Goal: Transaction & Acquisition: Purchase product/service

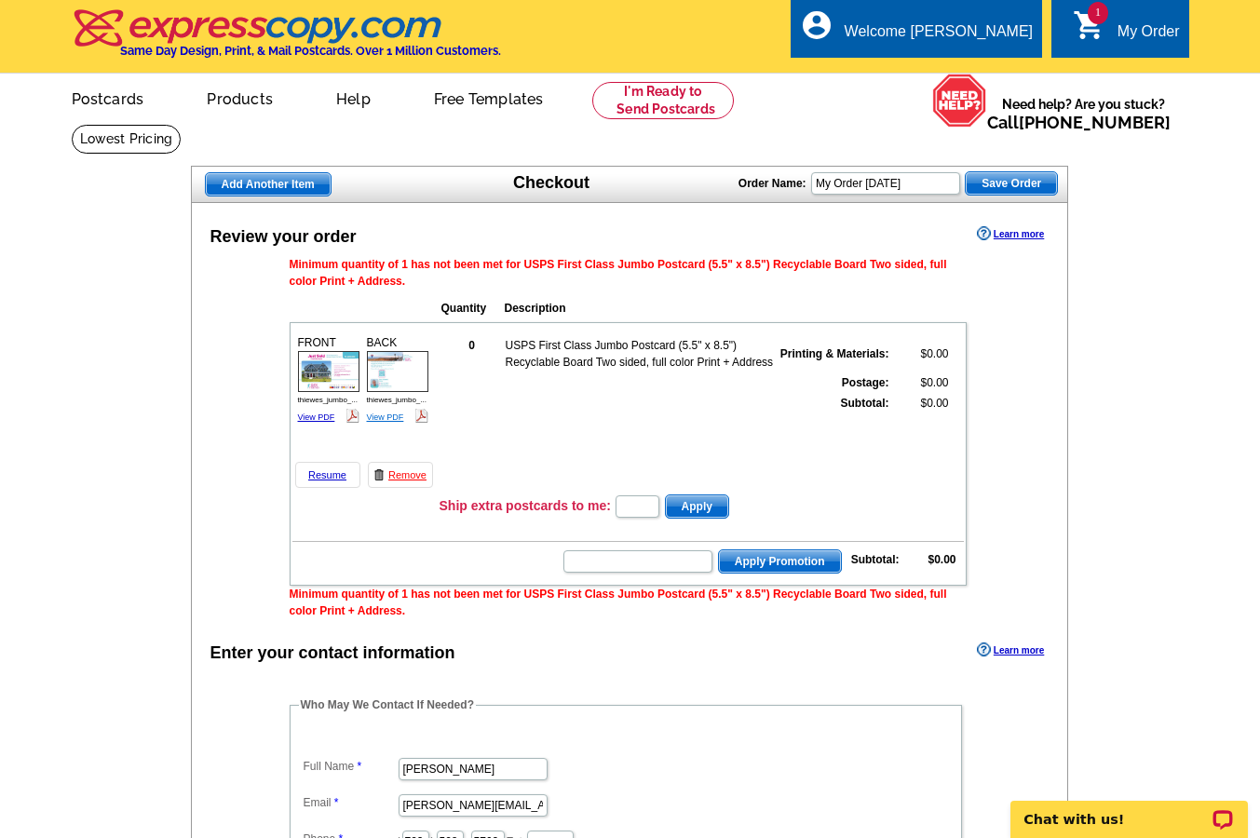
click at [384, 417] on link "View PDF" at bounding box center [385, 416] width 37 height 9
click at [327, 475] on link "Resume" at bounding box center [327, 475] width 65 height 26
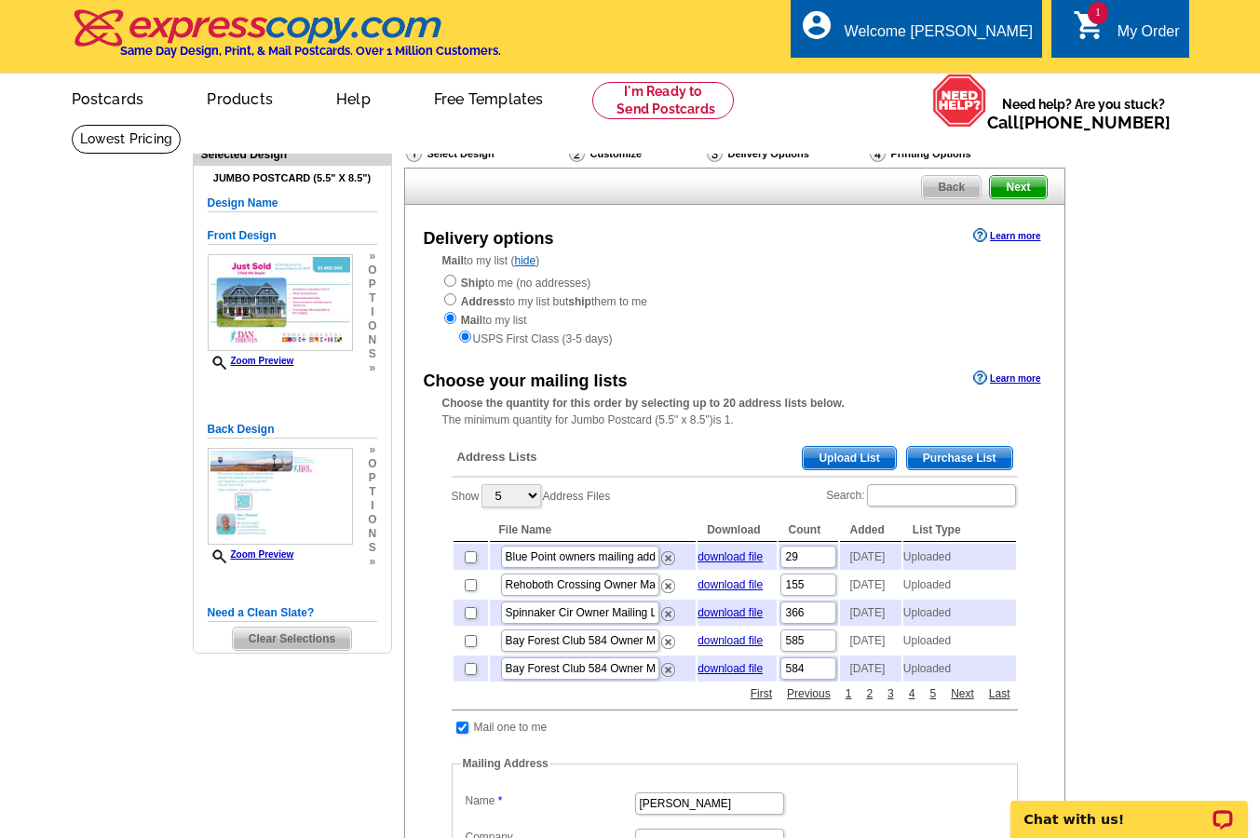
click at [856, 447] on span "Upload List" at bounding box center [848, 458] width 92 height 22
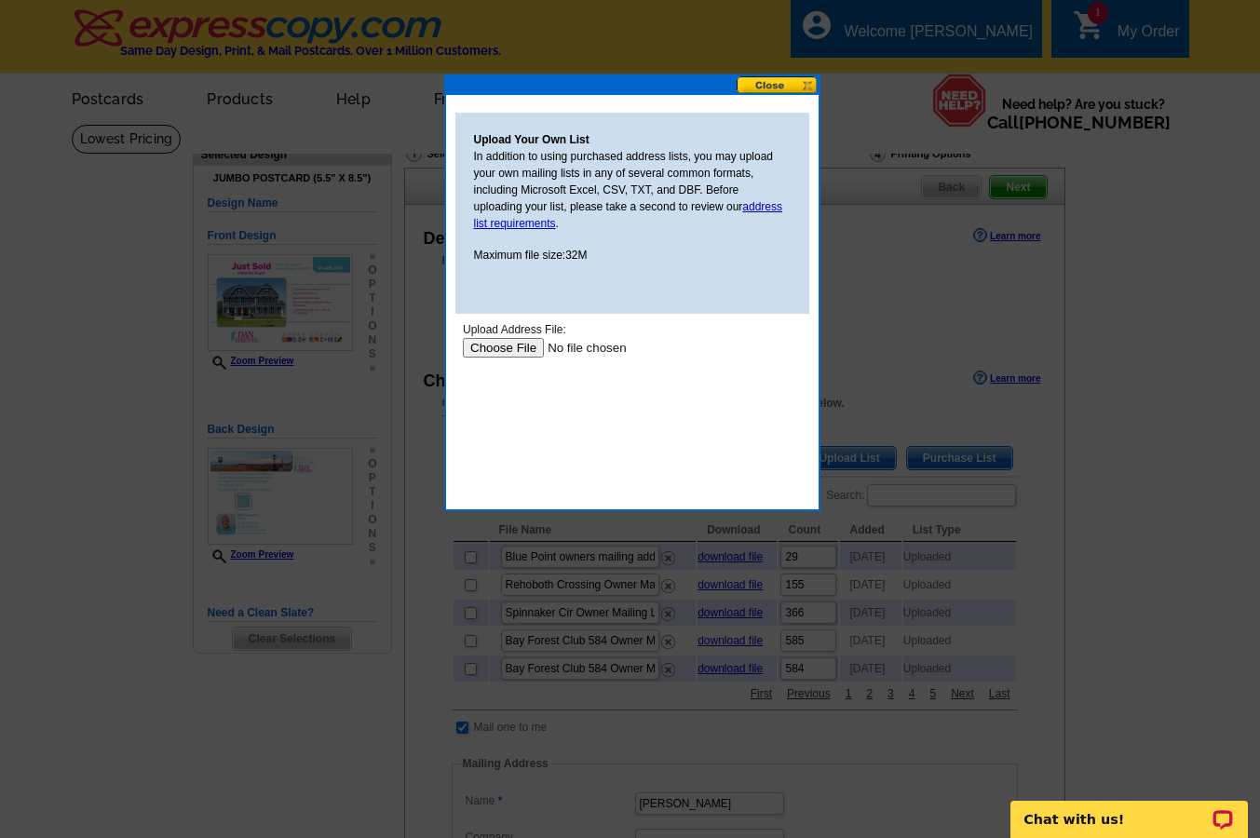
click at [503, 345] on input "file" at bounding box center [580, 348] width 236 height 20
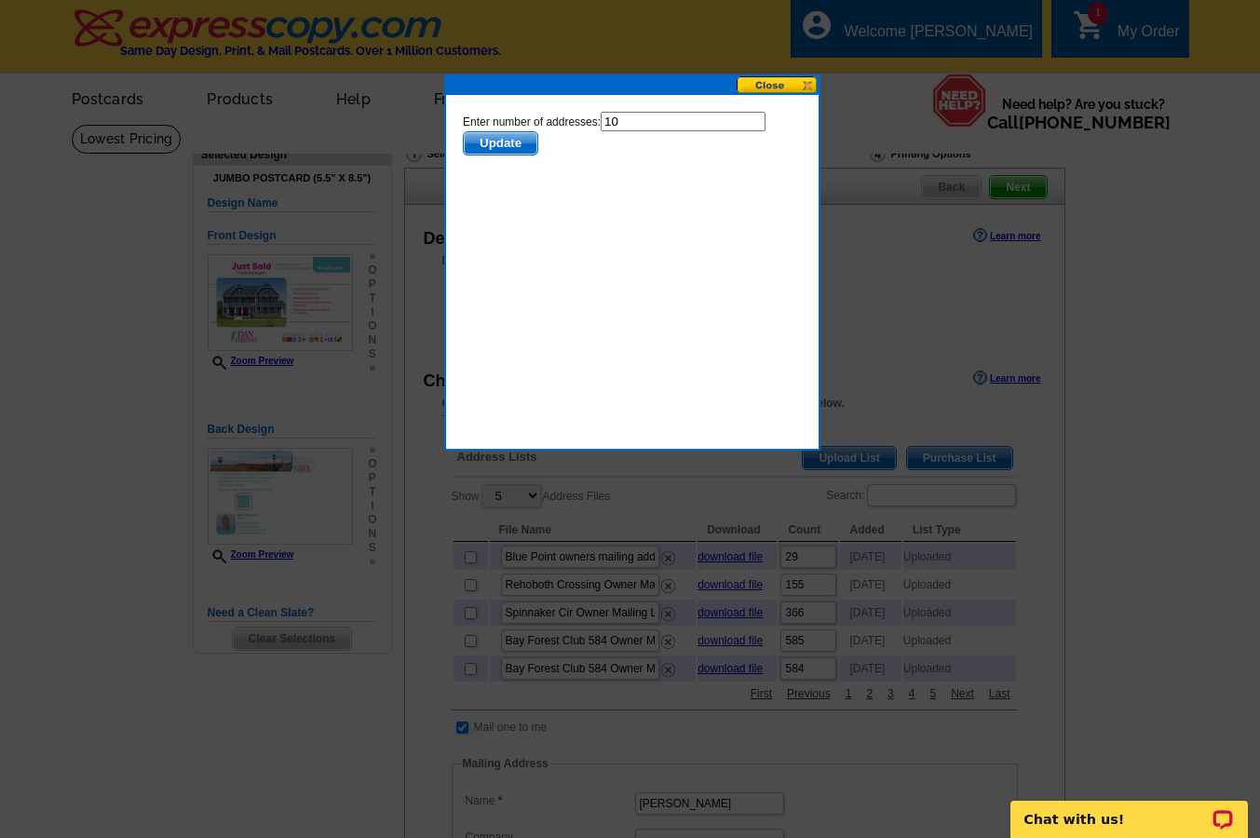
click at [501, 137] on span "Update" at bounding box center [500, 143] width 74 height 22
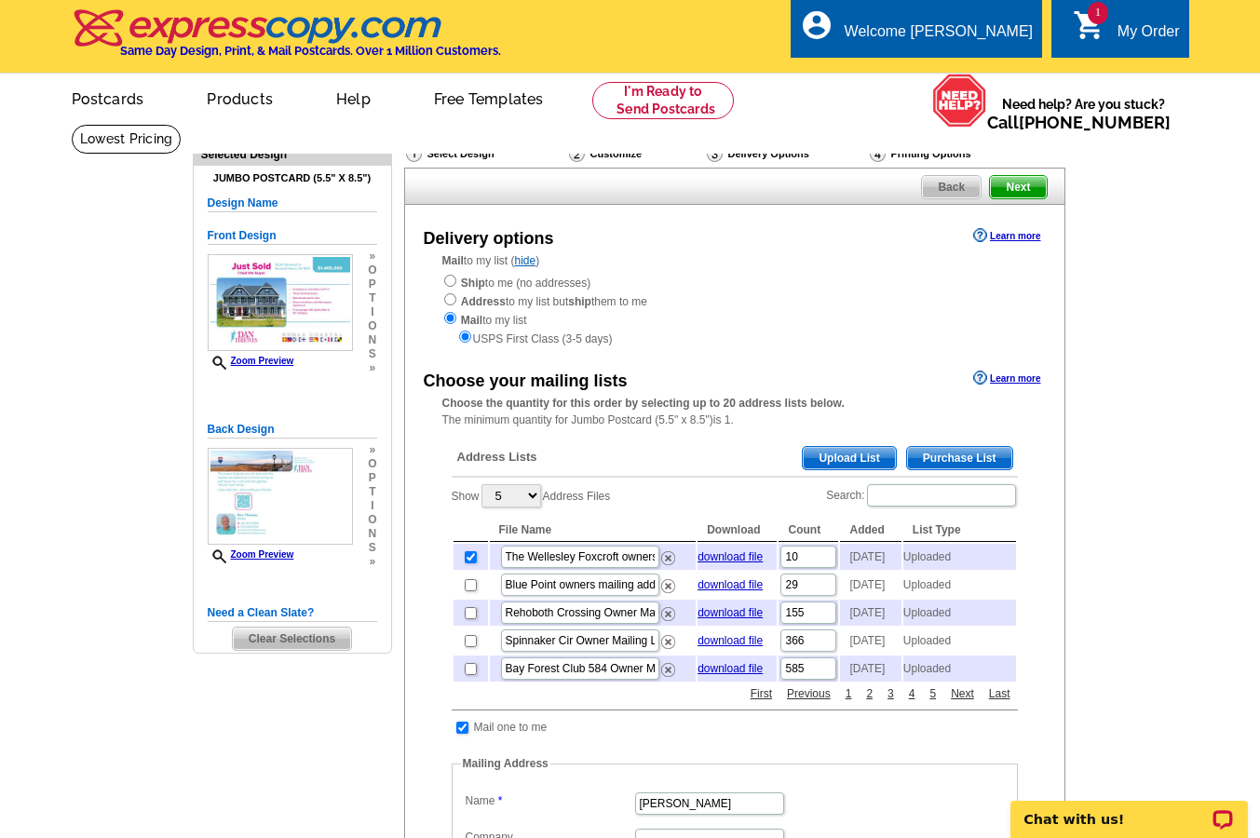
click at [868, 449] on span "Upload List" at bounding box center [848, 458] width 92 height 22
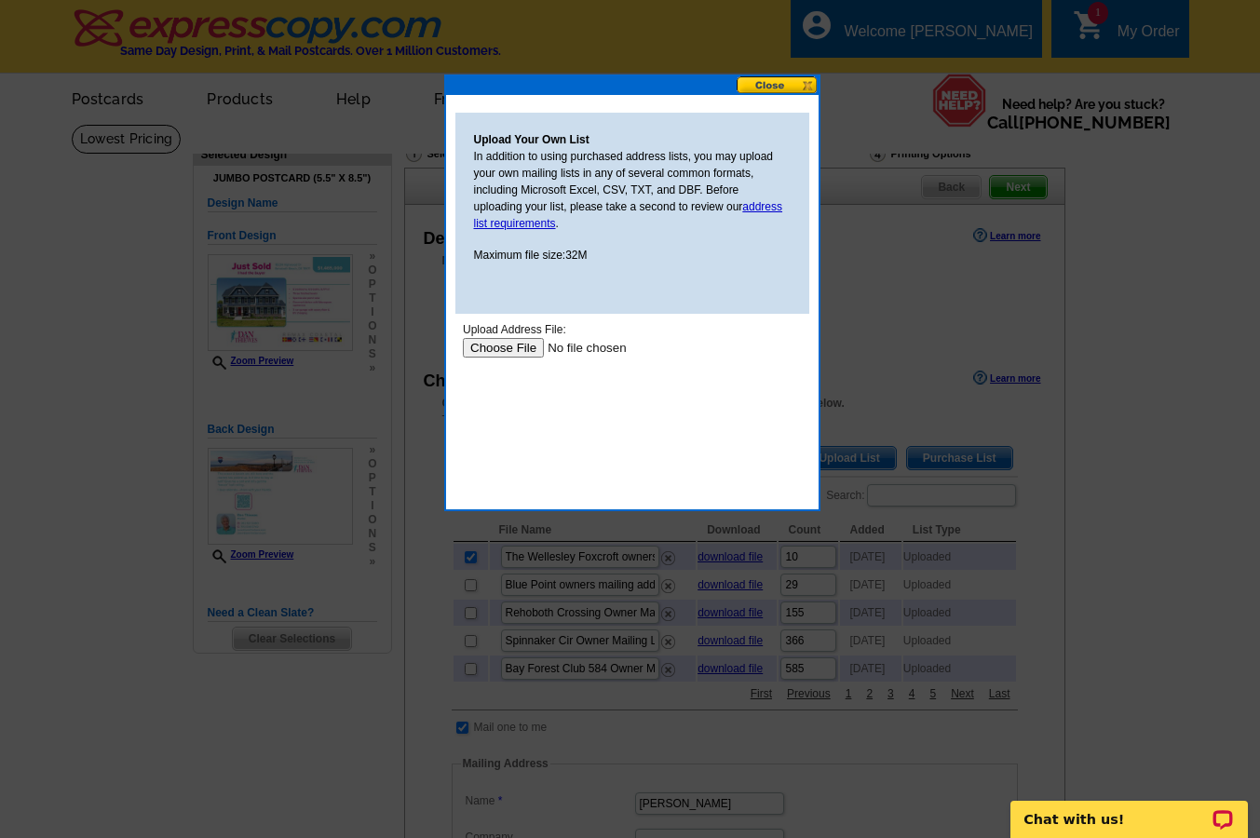
click at [505, 345] on input "file" at bounding box center [580, 348] width 236 height 20
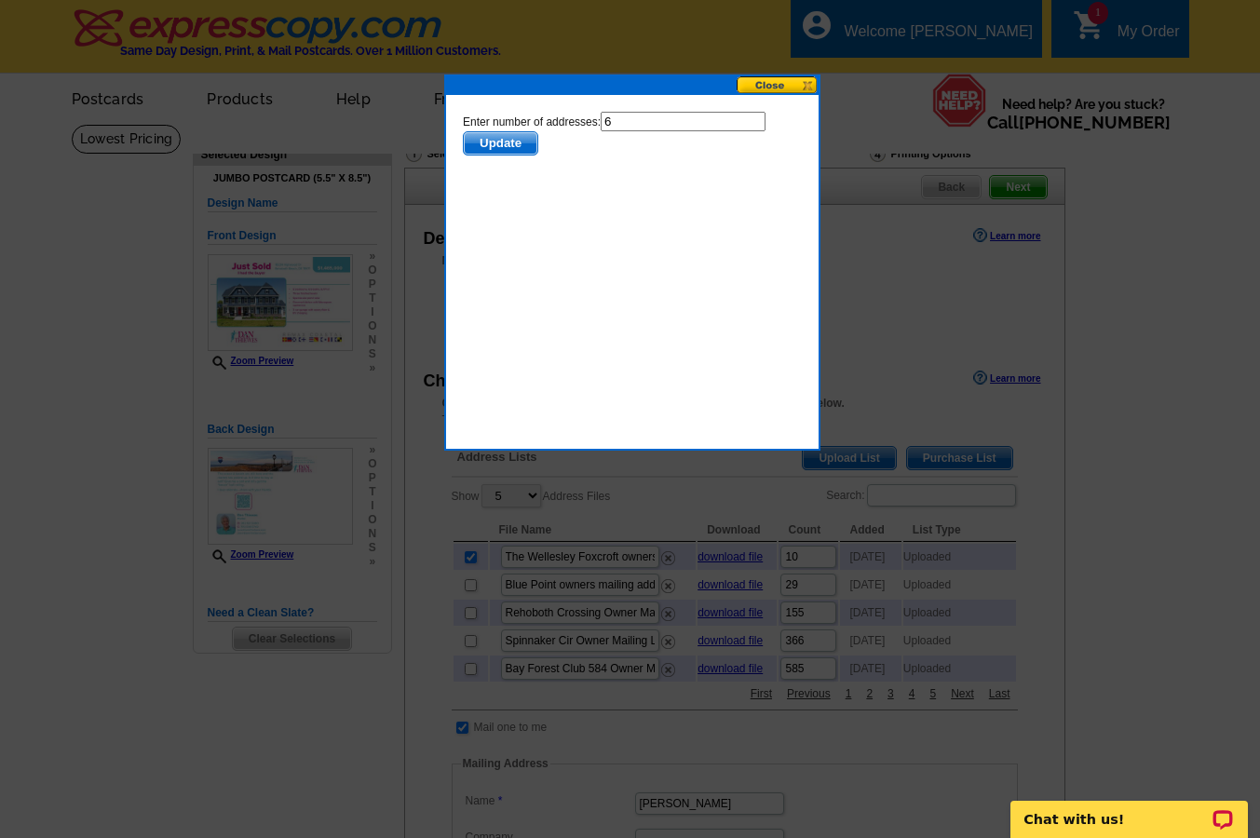
click at [499, 139] on span "Update" at bounding box center [500, 143] width 74 height 22
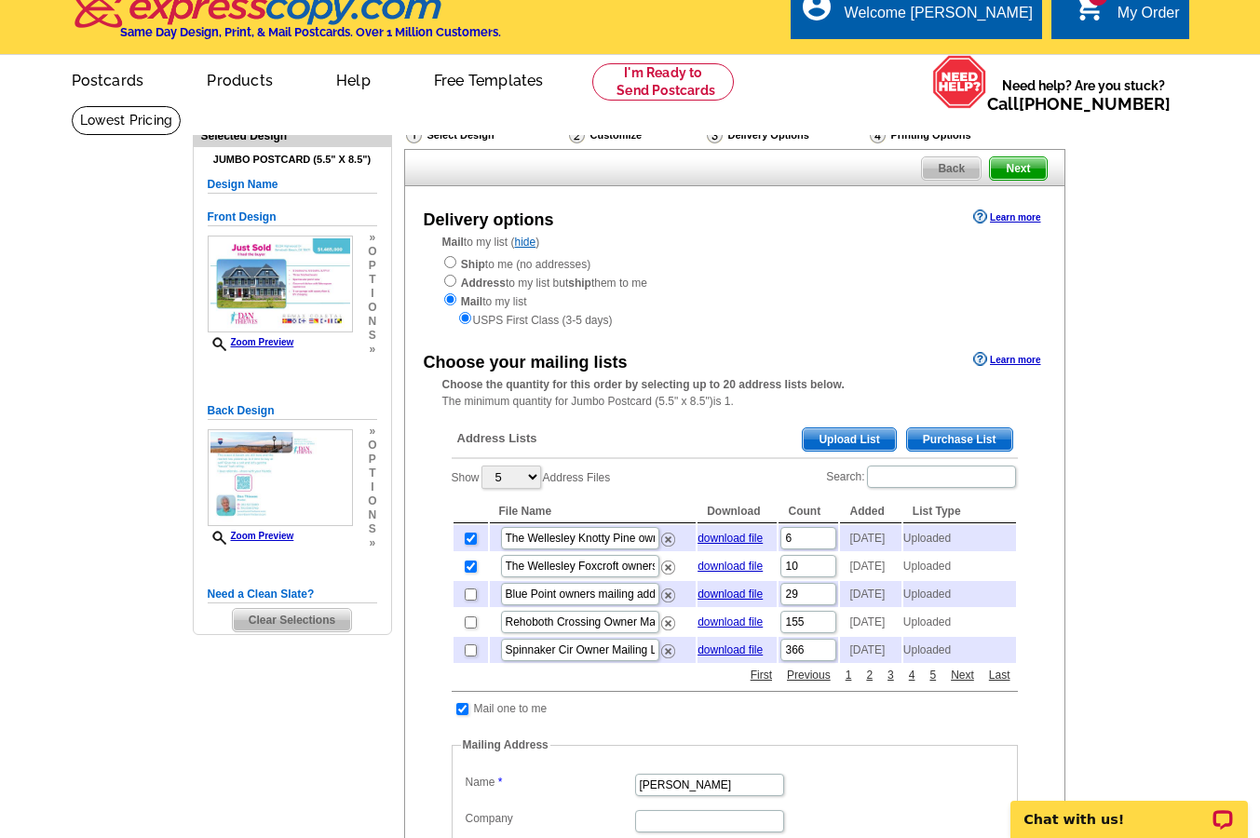
scroll to position [20, 0]
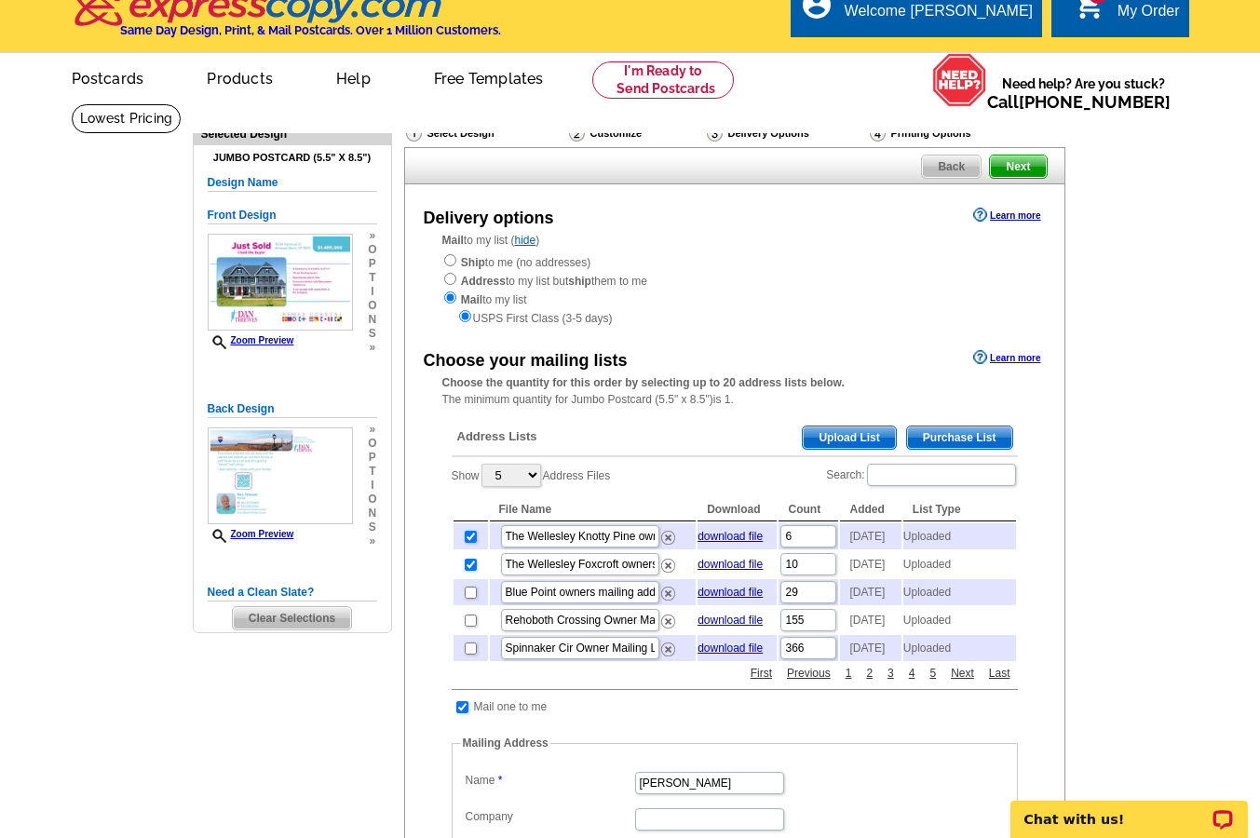
click at [856, 432] on span "Upload List" at bounding box center [848, 437] width 92 height 22
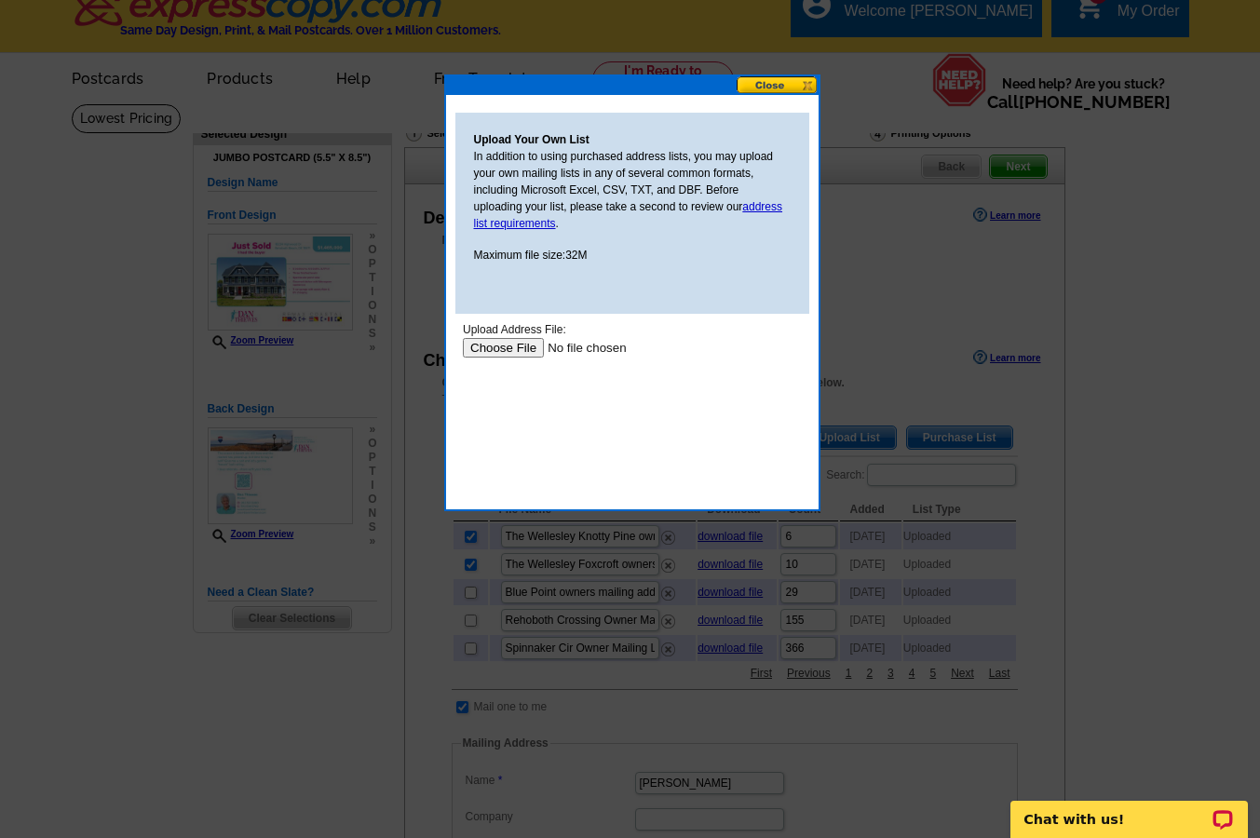
scroll to position [0, 0]
click at [486, 344] on input "file" at bounding box center [580, 348] width 236 height 20
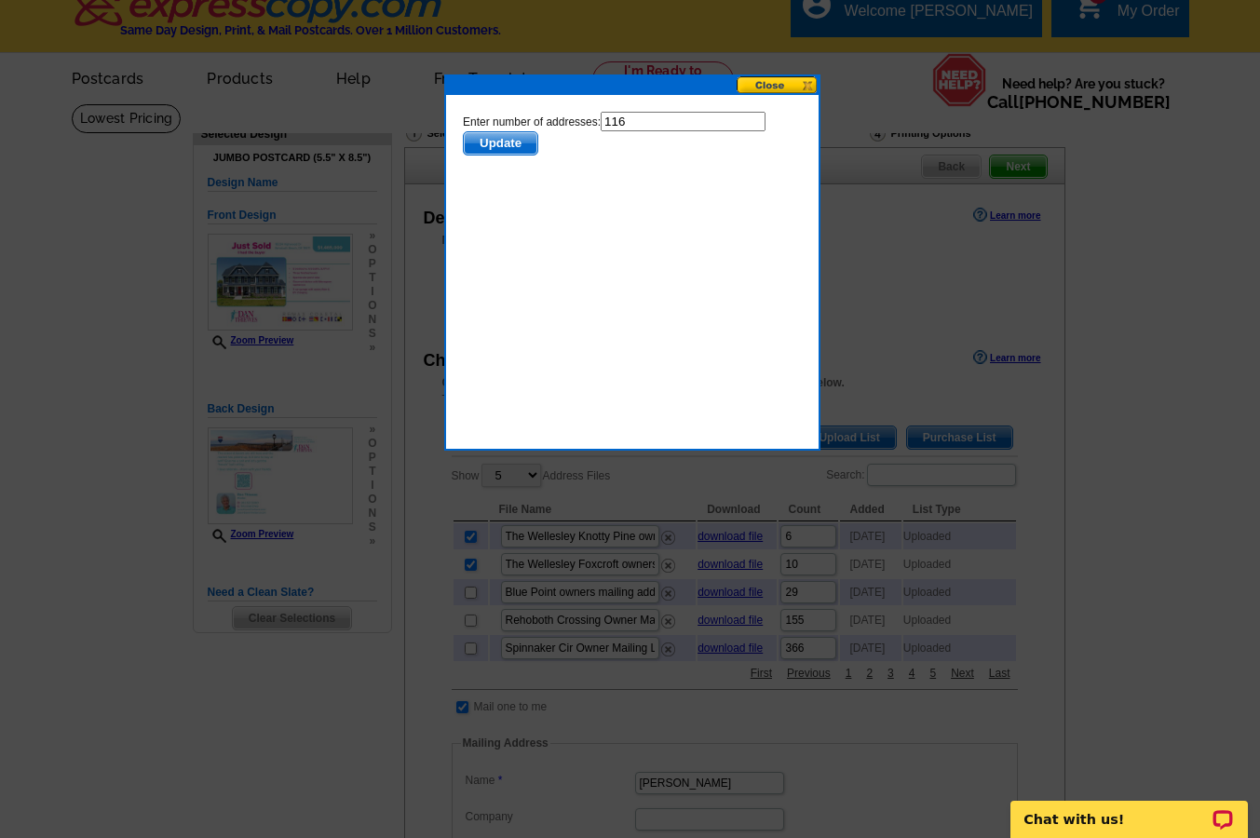
click at [506, 137] on span "Update" at bounding box center [500, 143] width 74 height 22
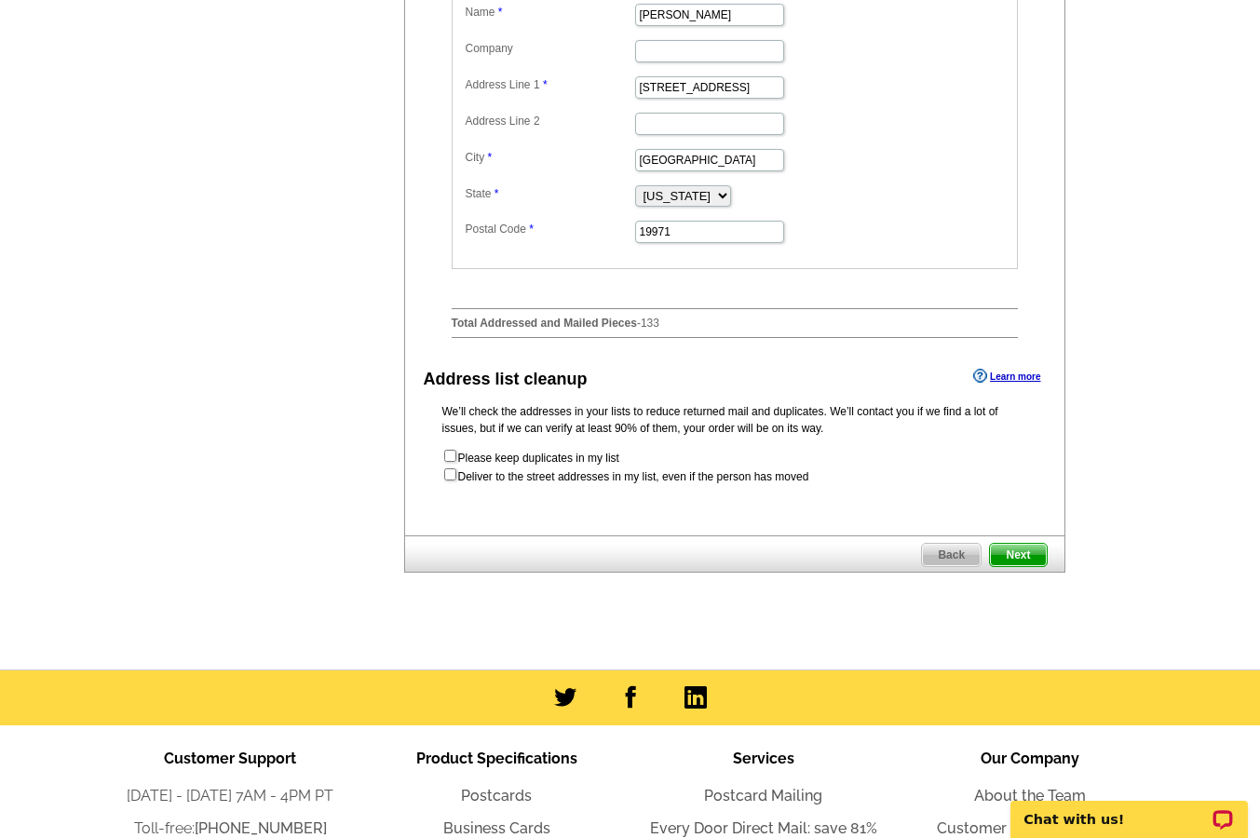
scroll to position [789, 0]
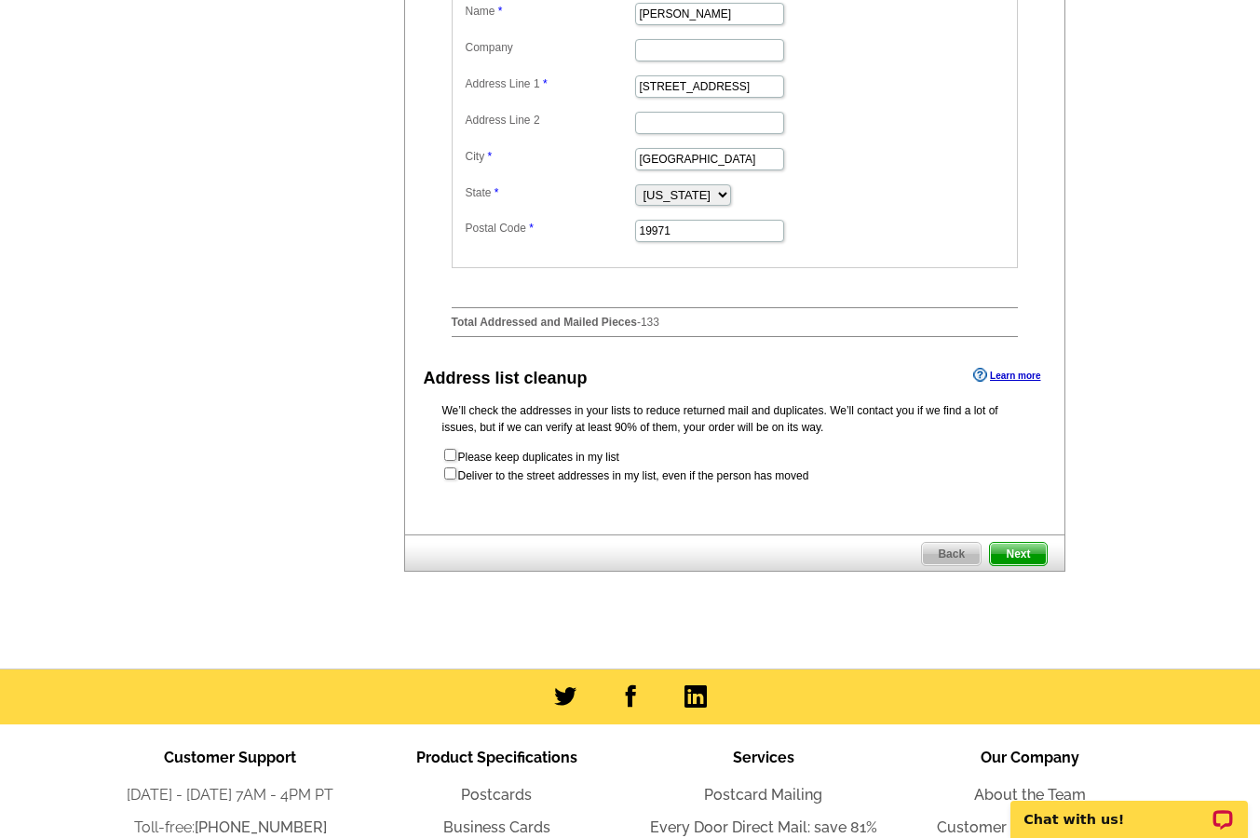
click at [1028, 565] on span "Next" at bounding box center [1018, 554] width 56 height 22
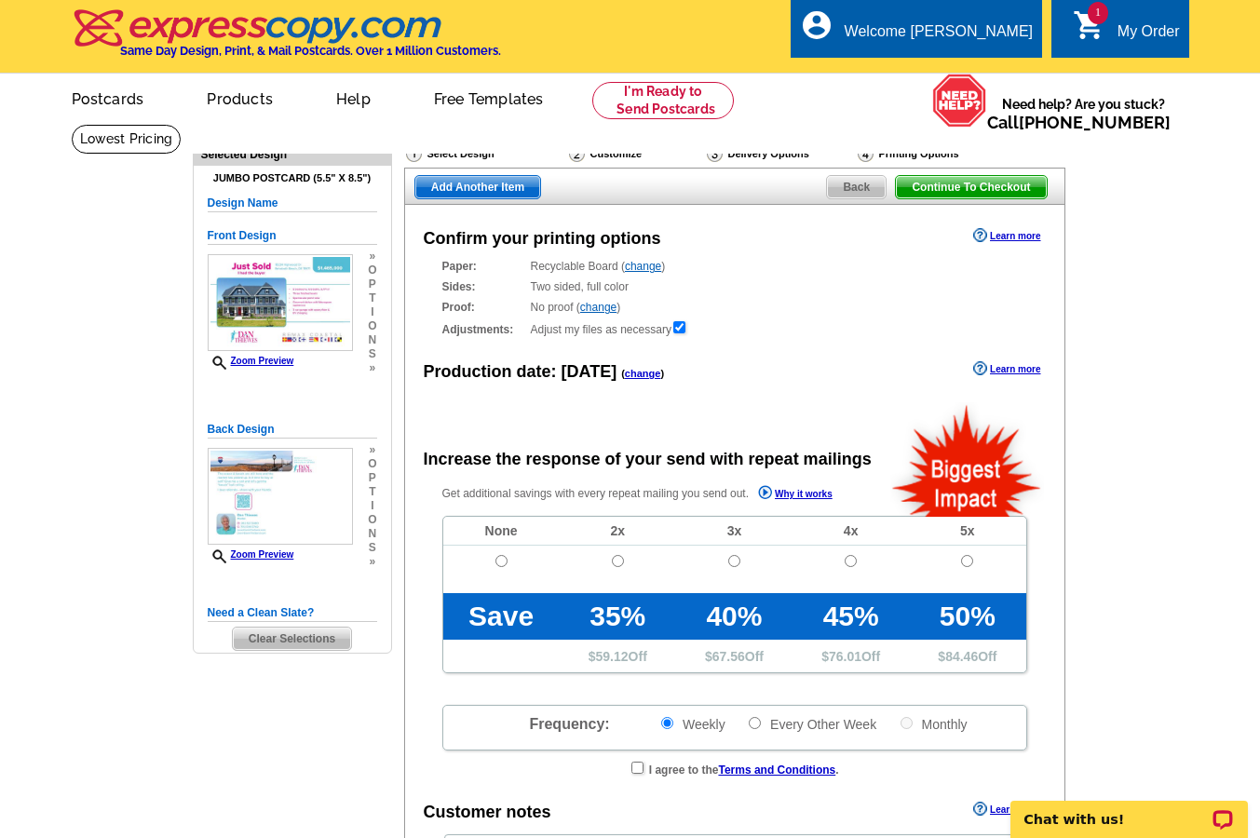
radio input "false"
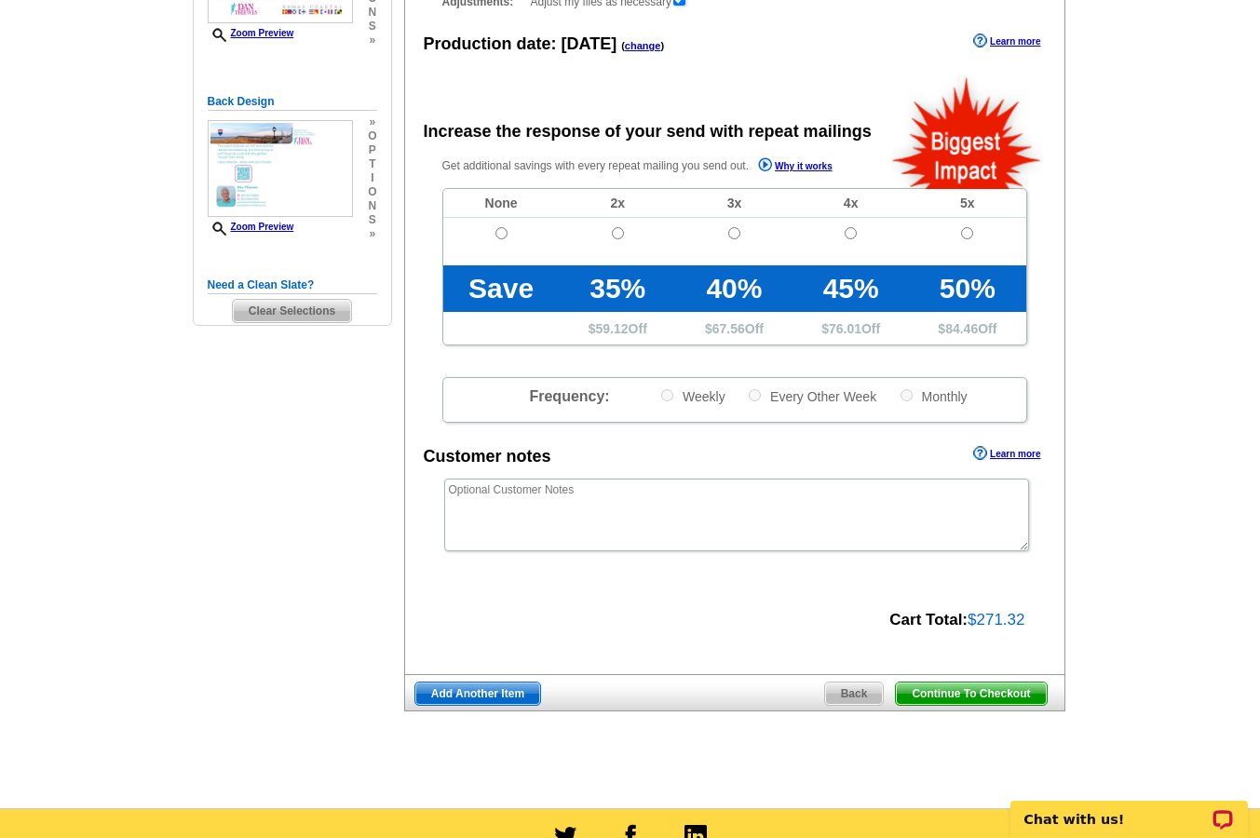
scroll to position [329, 0]
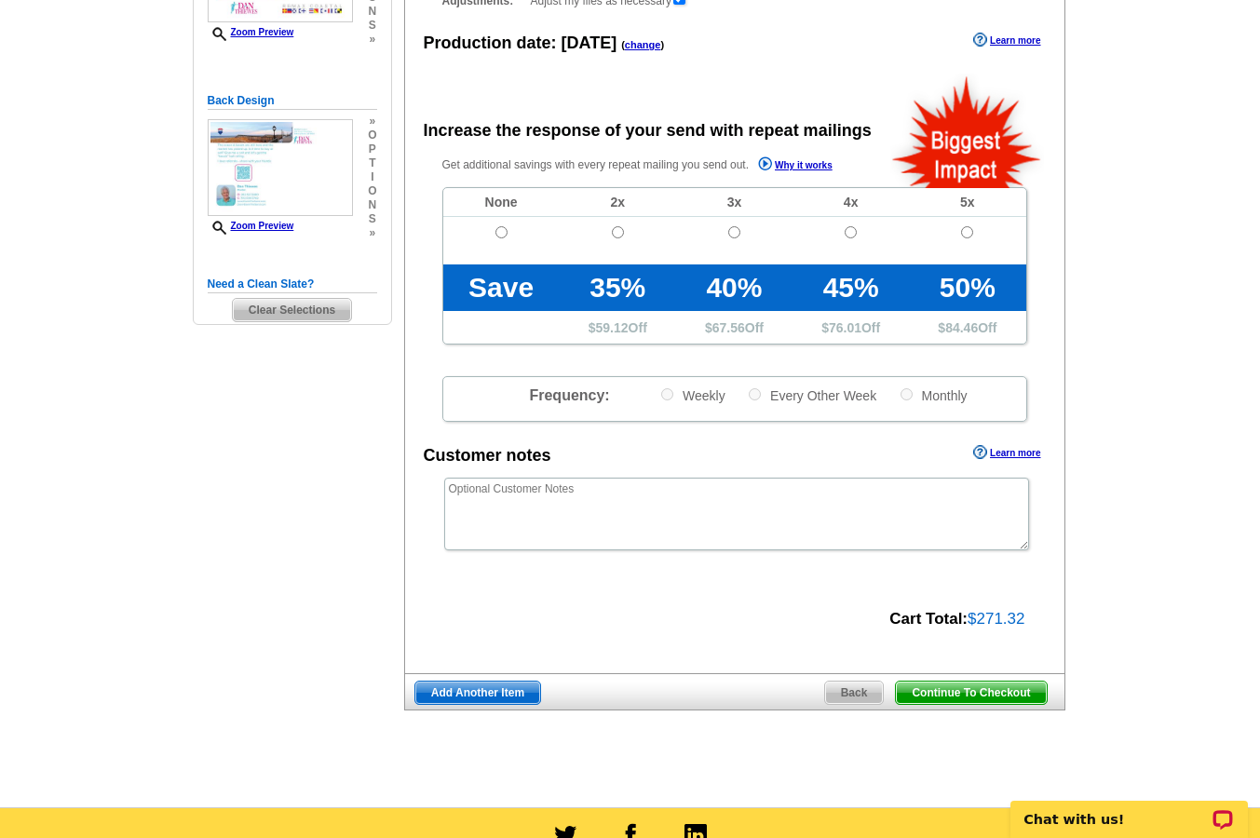
click at [967, 685] on span "Continue To Checkout" at bounding box center [971, 692] width 150 height 22
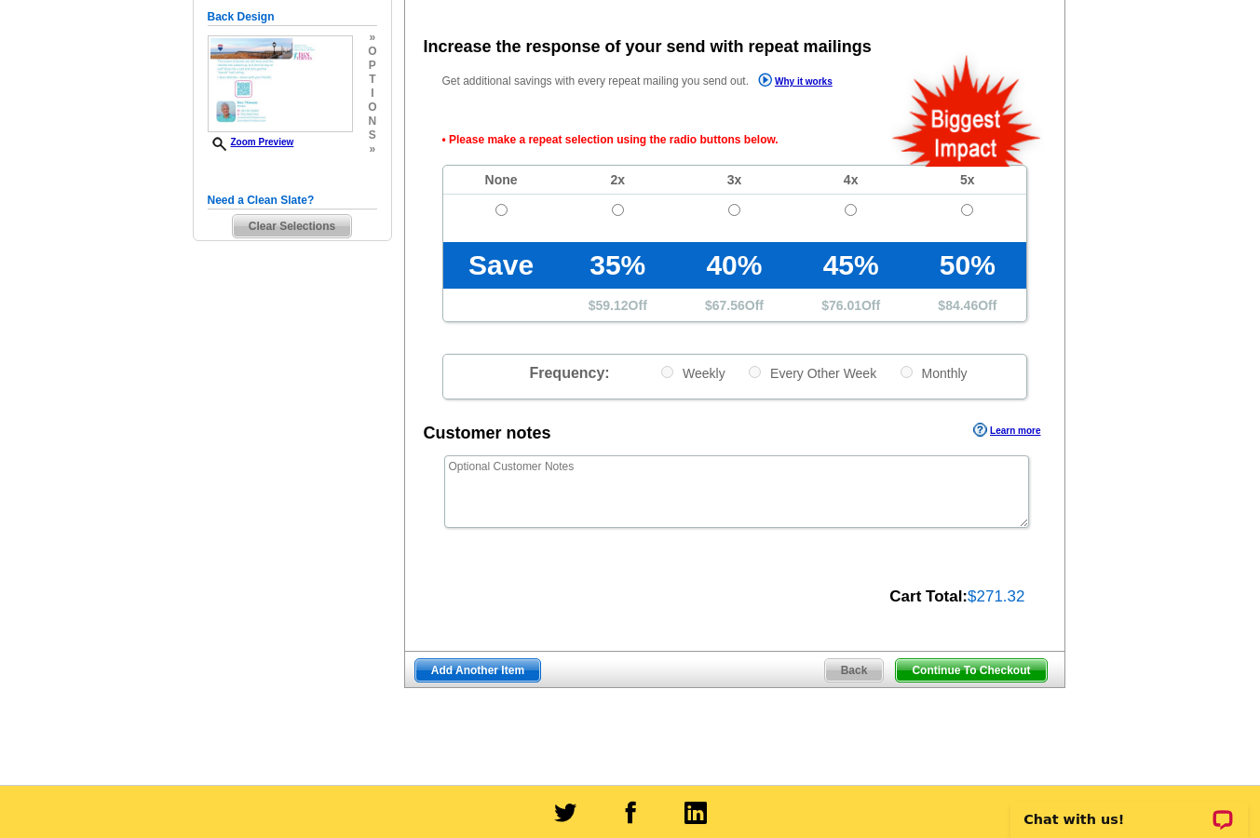
scroll to position [413, 0]
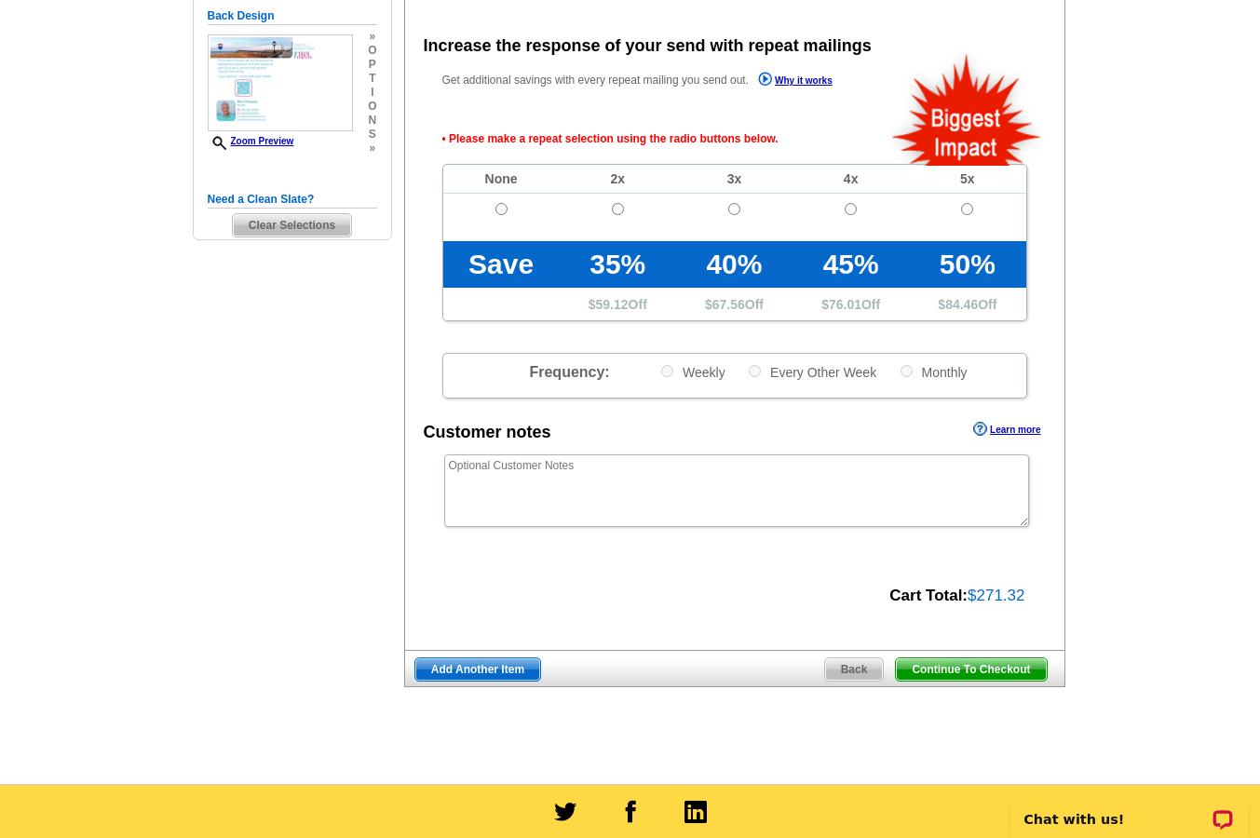
click at [498, 205] on input "radio" at bounding box center [501, 209] width 12 height 12
radio input "true"
click at [954, 666] on span "Continue To Checkout" at bounding box center [971, 669] width 150 height 22
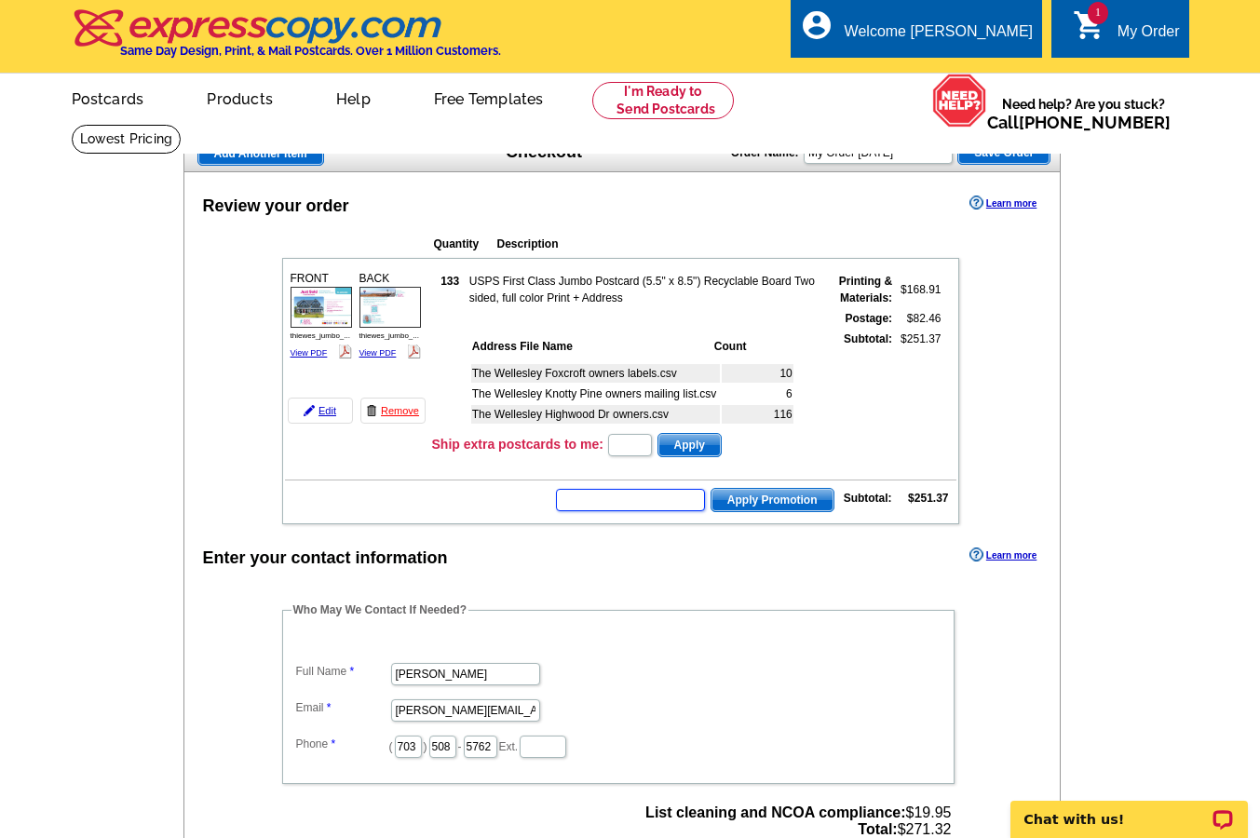
click at [622, 497] on input "text" at bounding box center [630, 500] width 149 height 22
type input "SMS60w"
click at [779, 495] on span "Apply Promotion" at bounding box center [772, 500] width 122 height 22
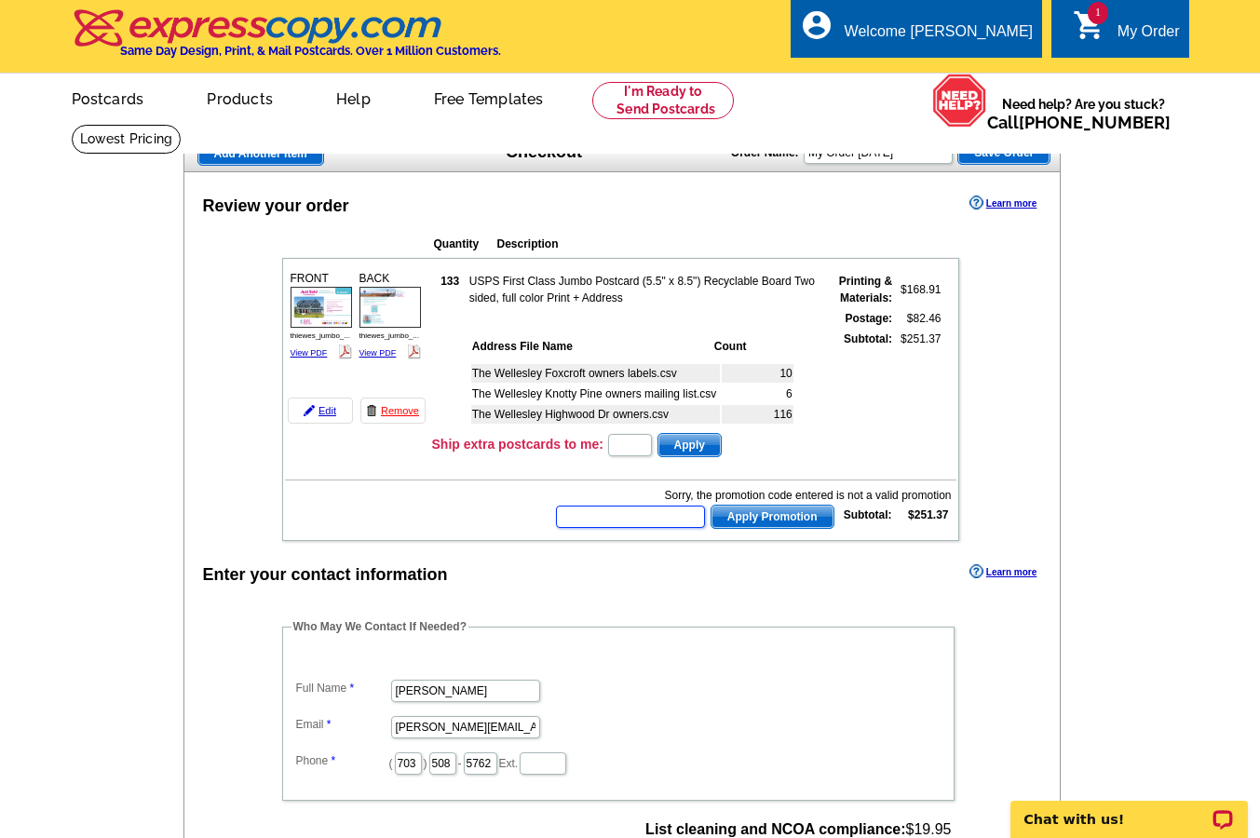
click at [658, 511] on input "text" at bounding box center [630, 516] width 149 height 22
type input ""SMS60w""
click at [774, 518] on span "Apply Promotion" at bounding box center [772, 516] width 122 height 22
click at [1193, 410] on main "Add Another Item Checkout Order Name: My Order [DATE] Save Order Review your or…" at bounding box center [630, 713] width 1260 height 1179
click at [621, 515] on input "text" at bounding box center [630, 516] width 149 height 22
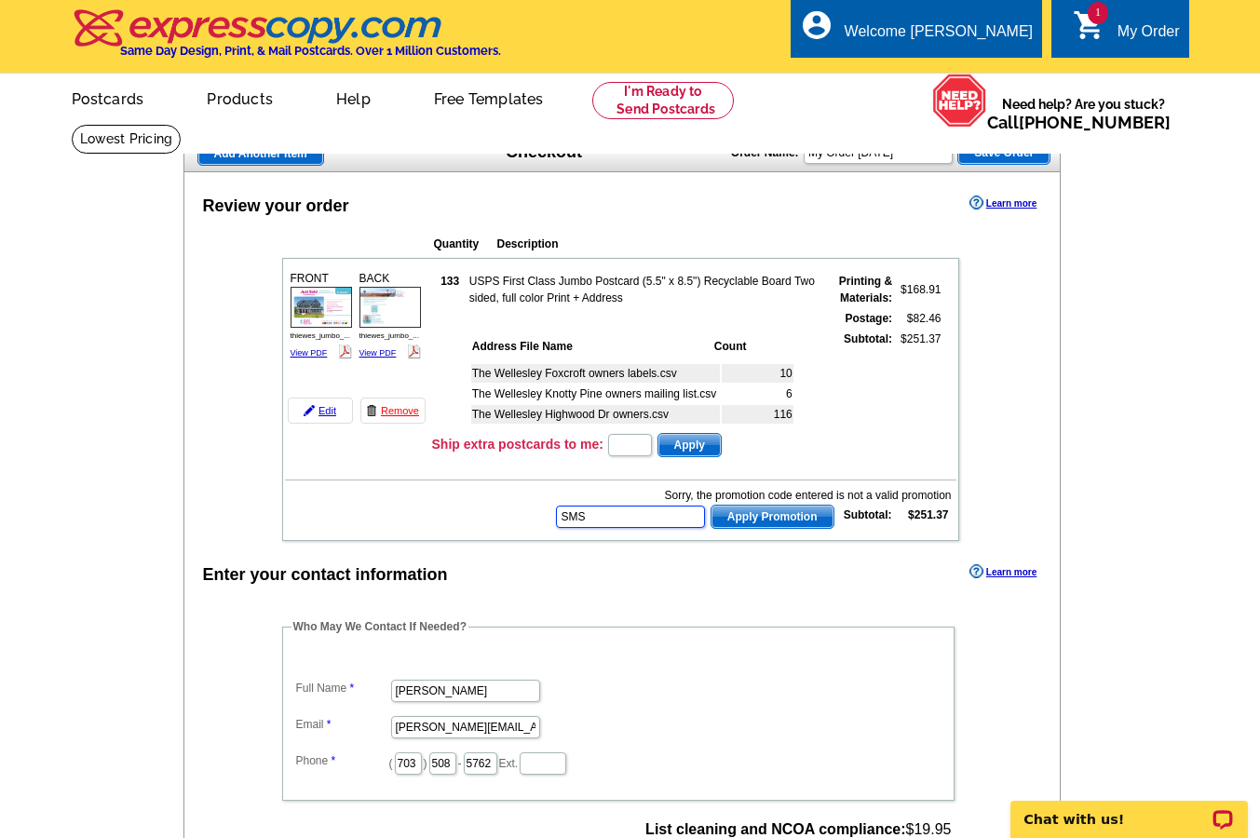
click at [624, 515] on input "SMS" at bounding box center [630, 516] width 149 height 22
type input "SMS40"
click at [744, 514] on span "Apply Promotion" at bounding box center [772, 516] width 122 height 22
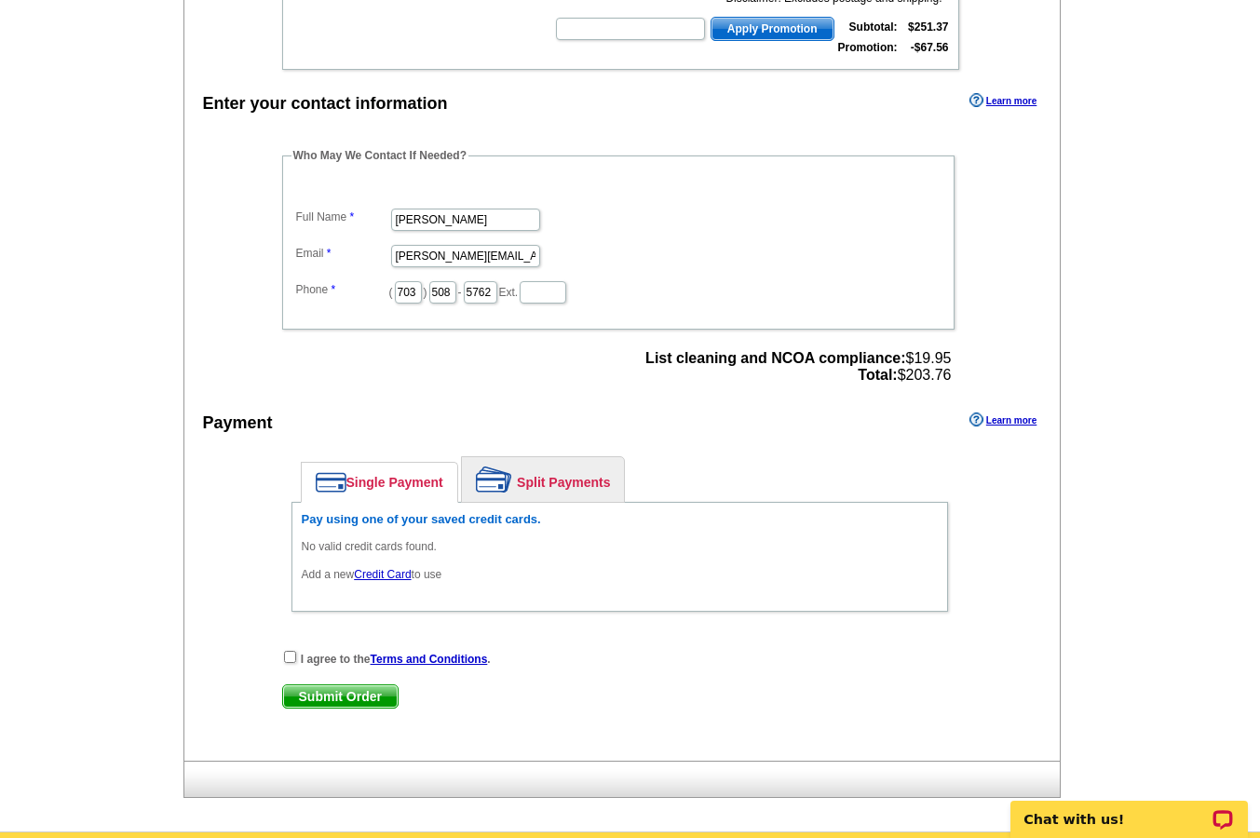
scroll to position [515, 0]
click at [388, 572] on link "Credit Card" at bounding box center [382, 573] width 57 height 13
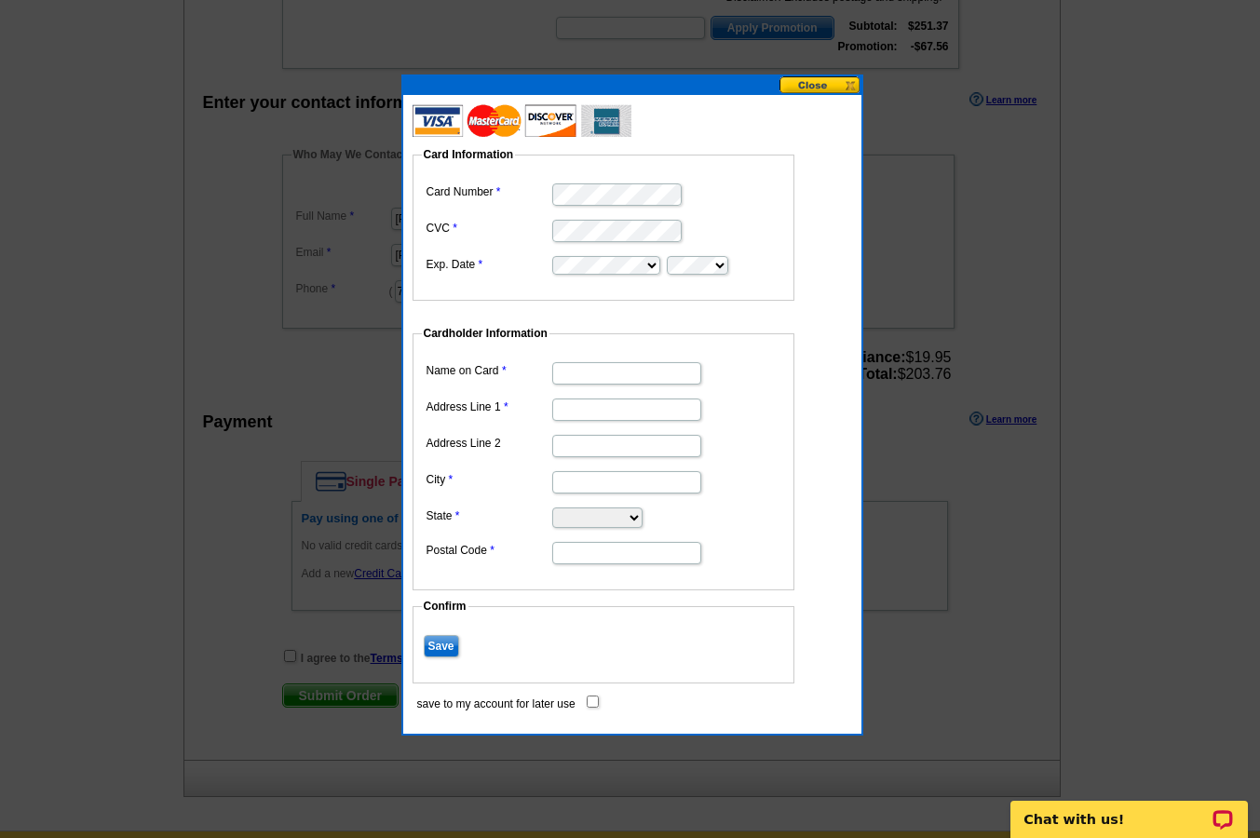
click at [611, 376] on input "Name on Card" at bounding box center [626, 373] width 149 height 22
type input "[PERSON_NAME]"
type input "[STREET_ADDRESS]"
type input "[GEOGRAPHIC_DATA]"
select select "DE"
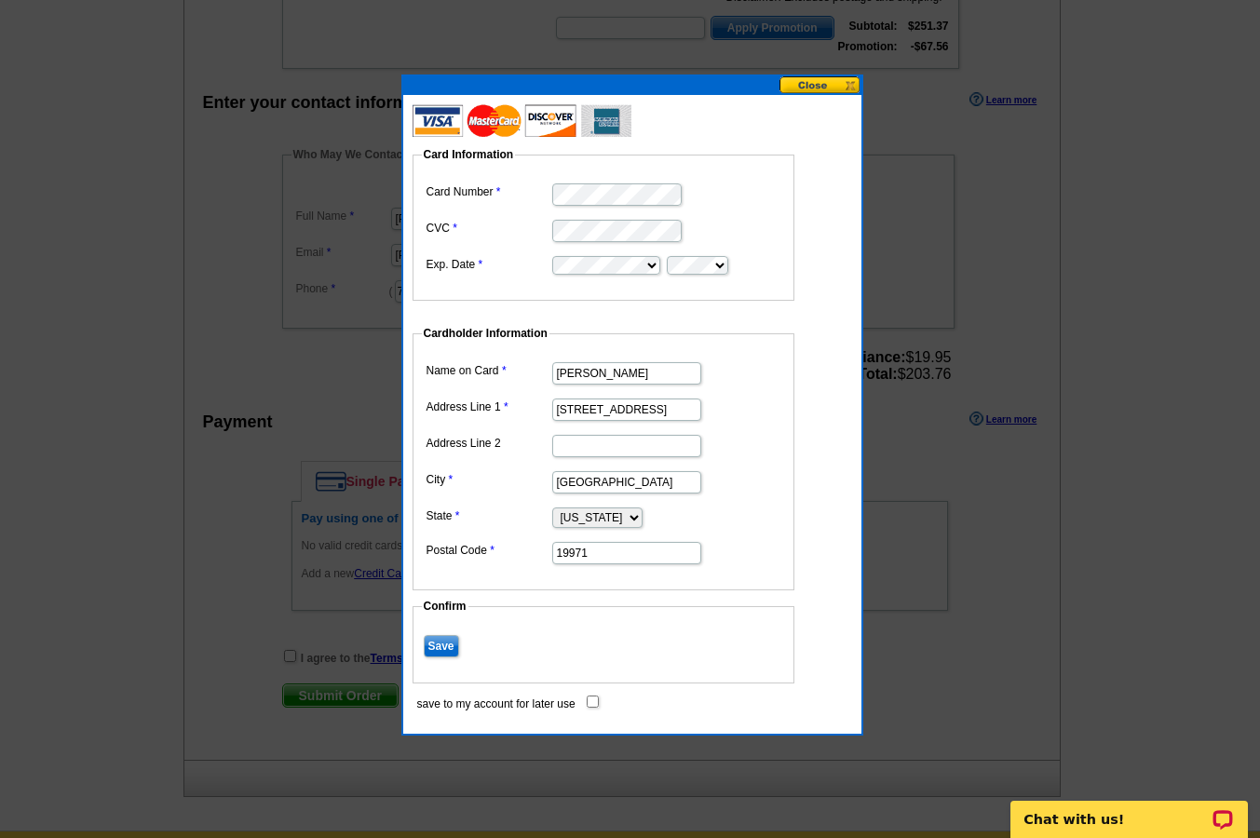
type input "19971"
click at [441, 642] on input "Save" at bounding box center [441, 646] width 35 height 22
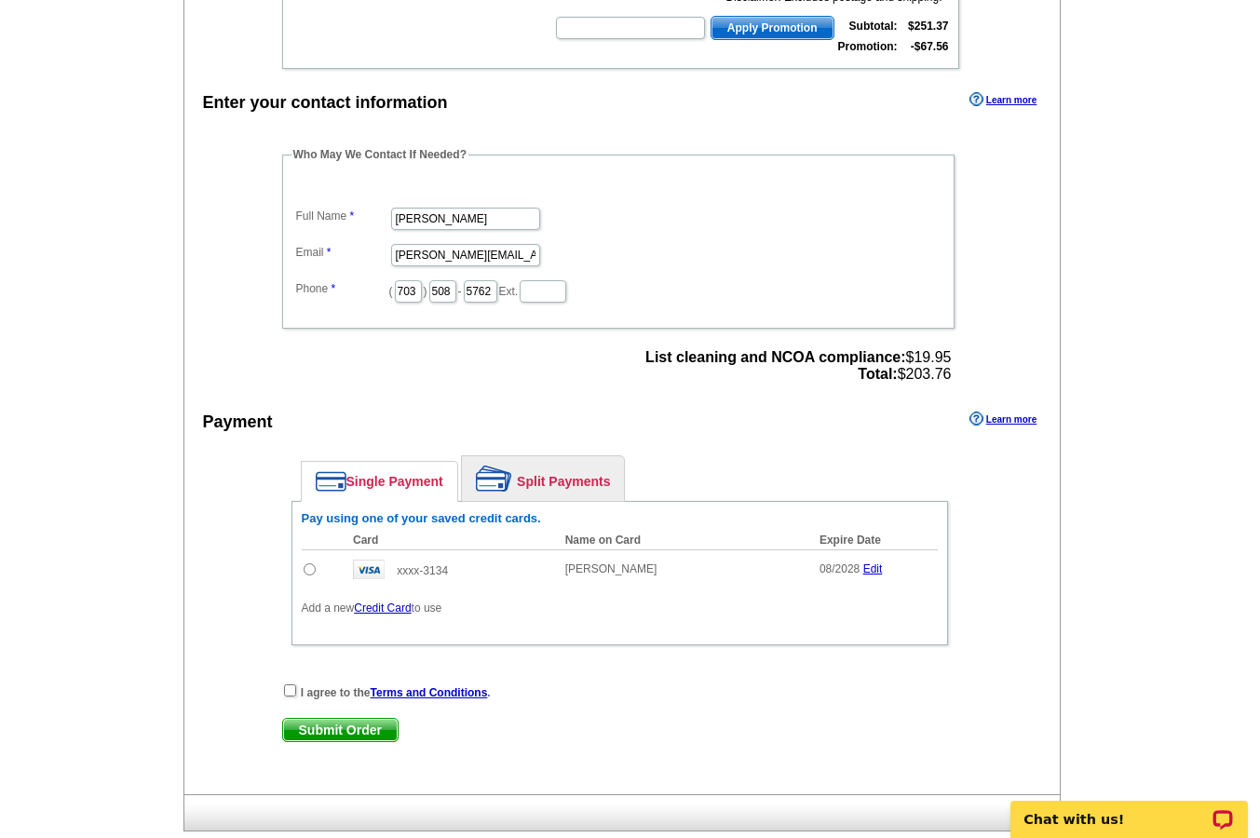
click at [290, 651] on div "Single Payment Split Payments Pay using one of your saved credit cards. Card Na…" at bounding box center [619, 555] width 675 height 218
click at [309, 567] on input "radio" at bounding box center [309, 569] width 12 height 12
radio input "true"
click at [287, 688] on input "checkbox" at bounding box center [290, 690] width 12 height 12
checkbox input "true"
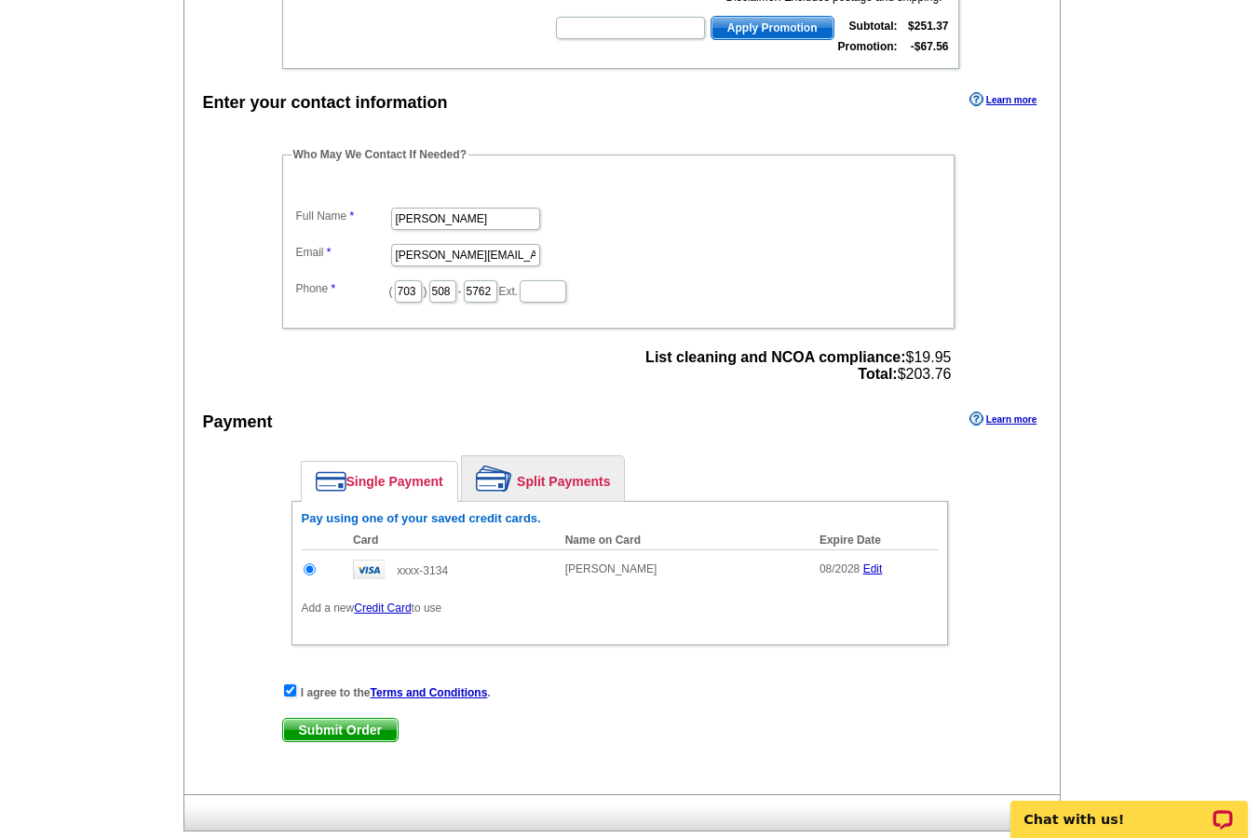
click at [347, 727] on span "Submit Order" at bounding box center [340, 730] width 115 height 22
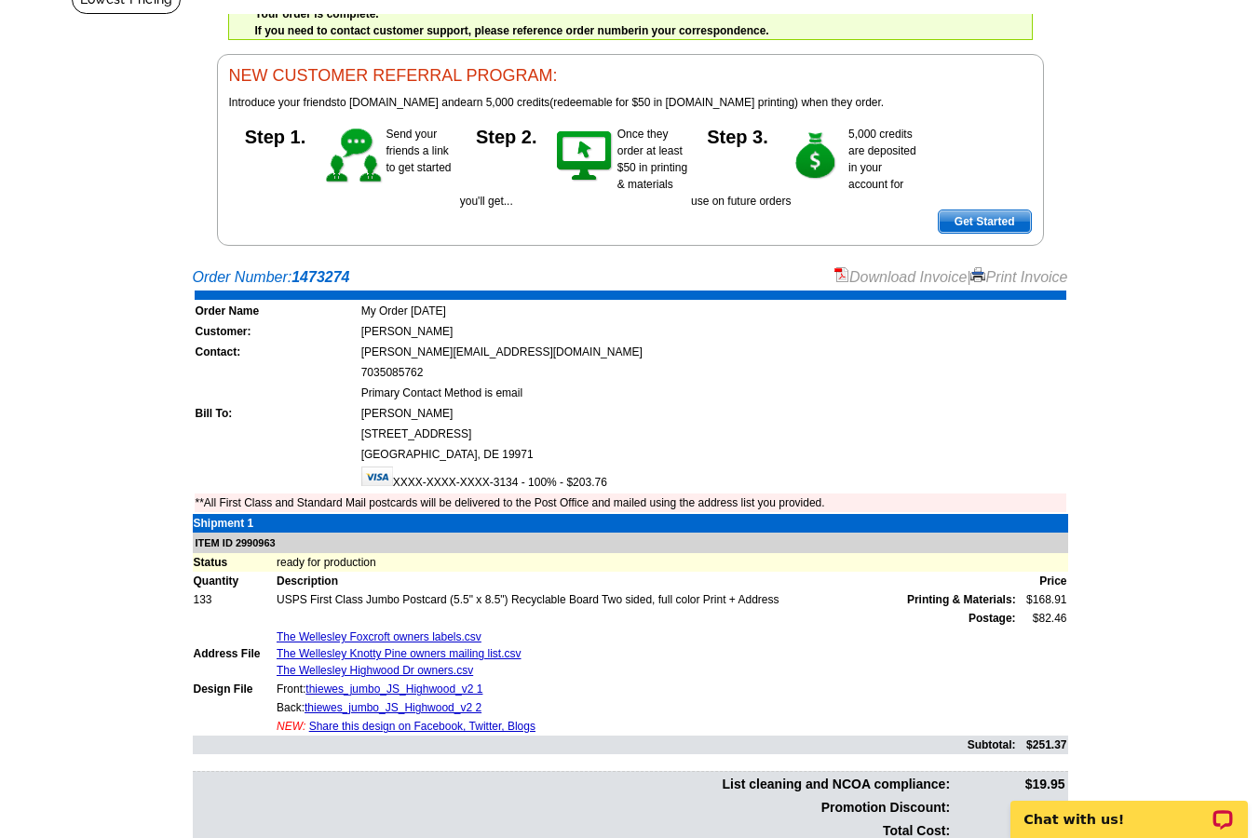
scroll to position [138, 0]
